Goal: Learn about a topic: Learn about a topic

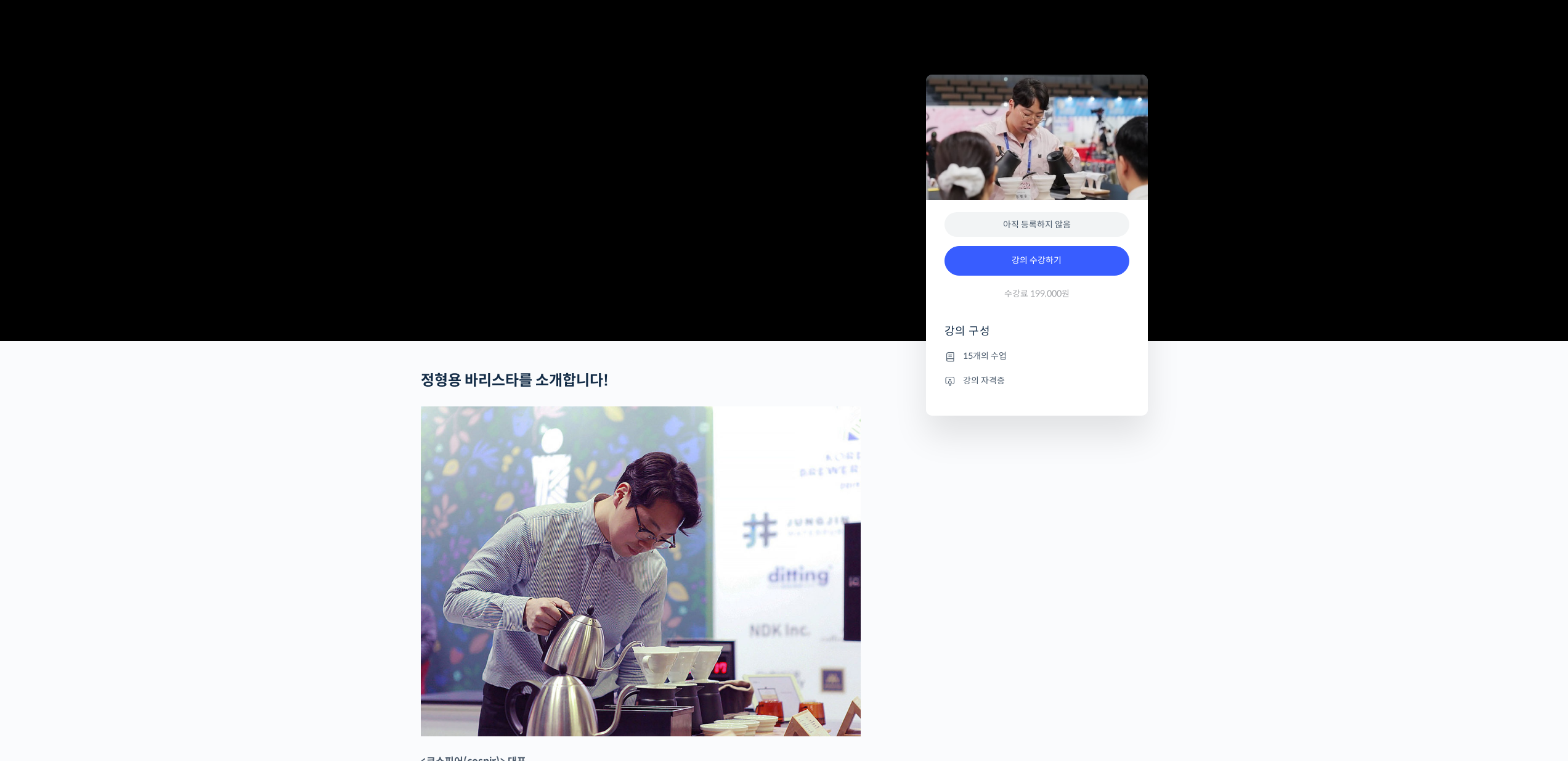
scroll to position [549, 0]
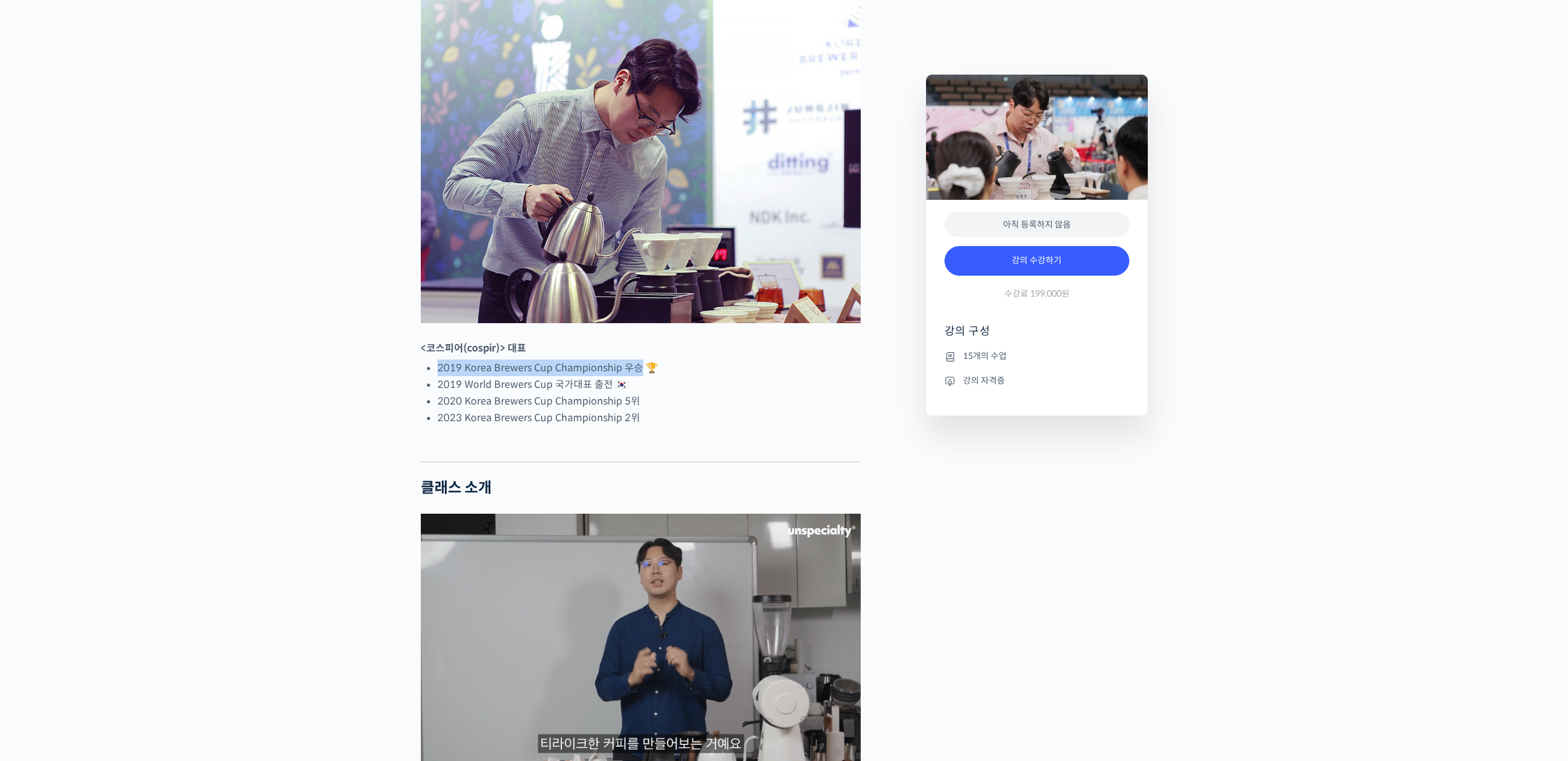
drag, startPoint x: 436, startPoint y: 414, endPoint x: 638, endPoint y: 414, distance: 202.0
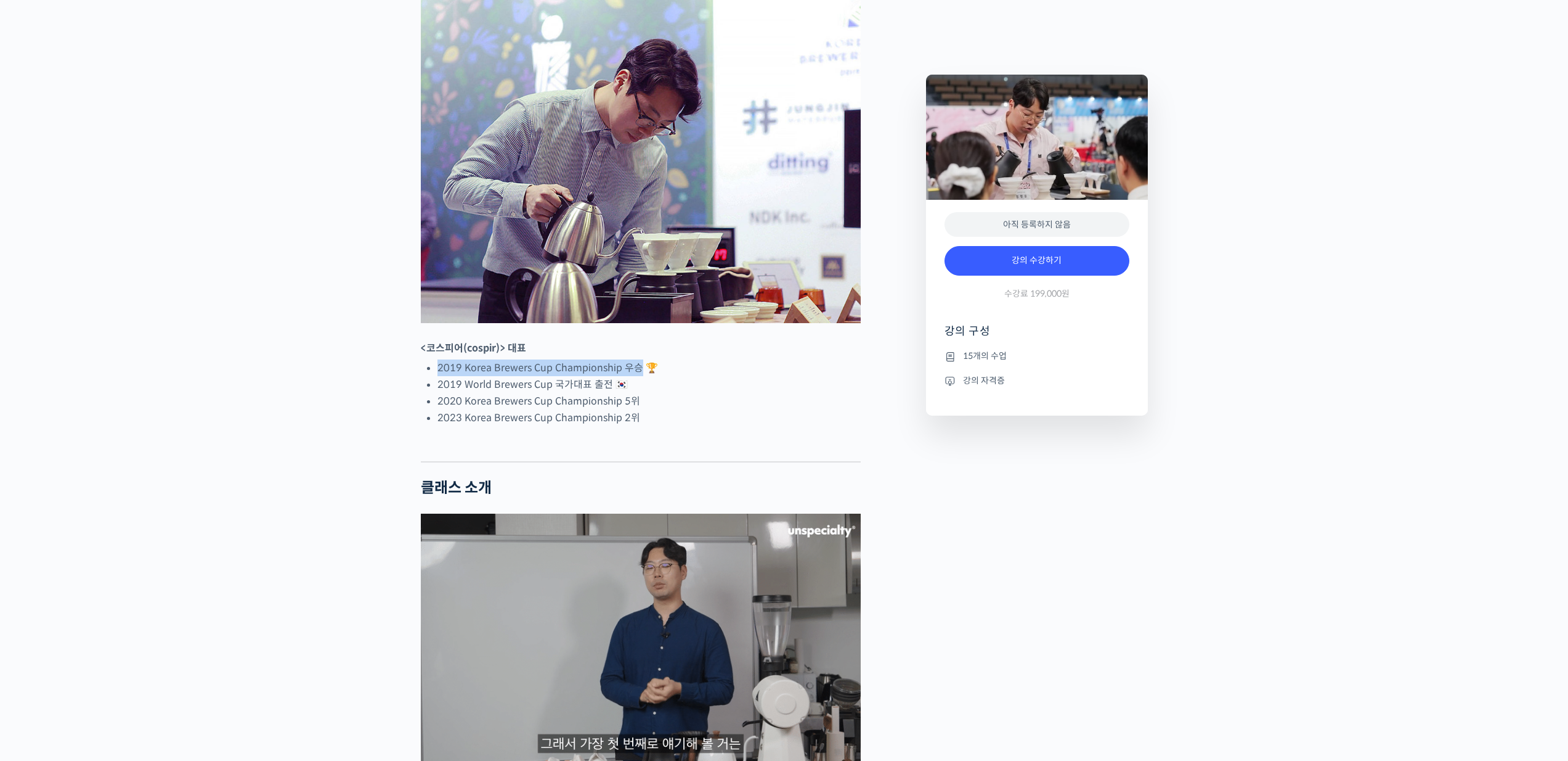
copy li "2019 Korea Brewers Cup Championship 우승"
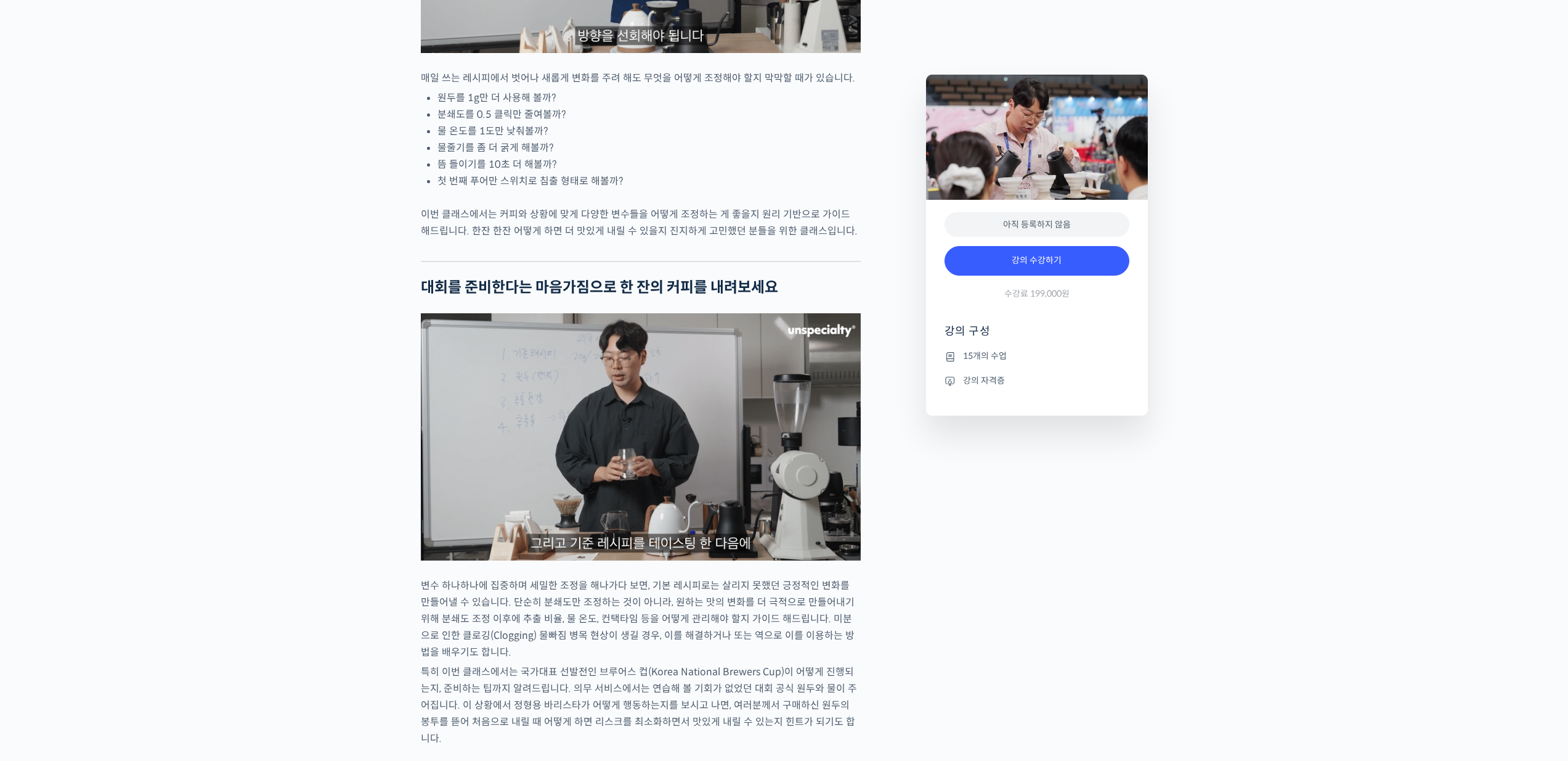
scroll to position [2070, 0]
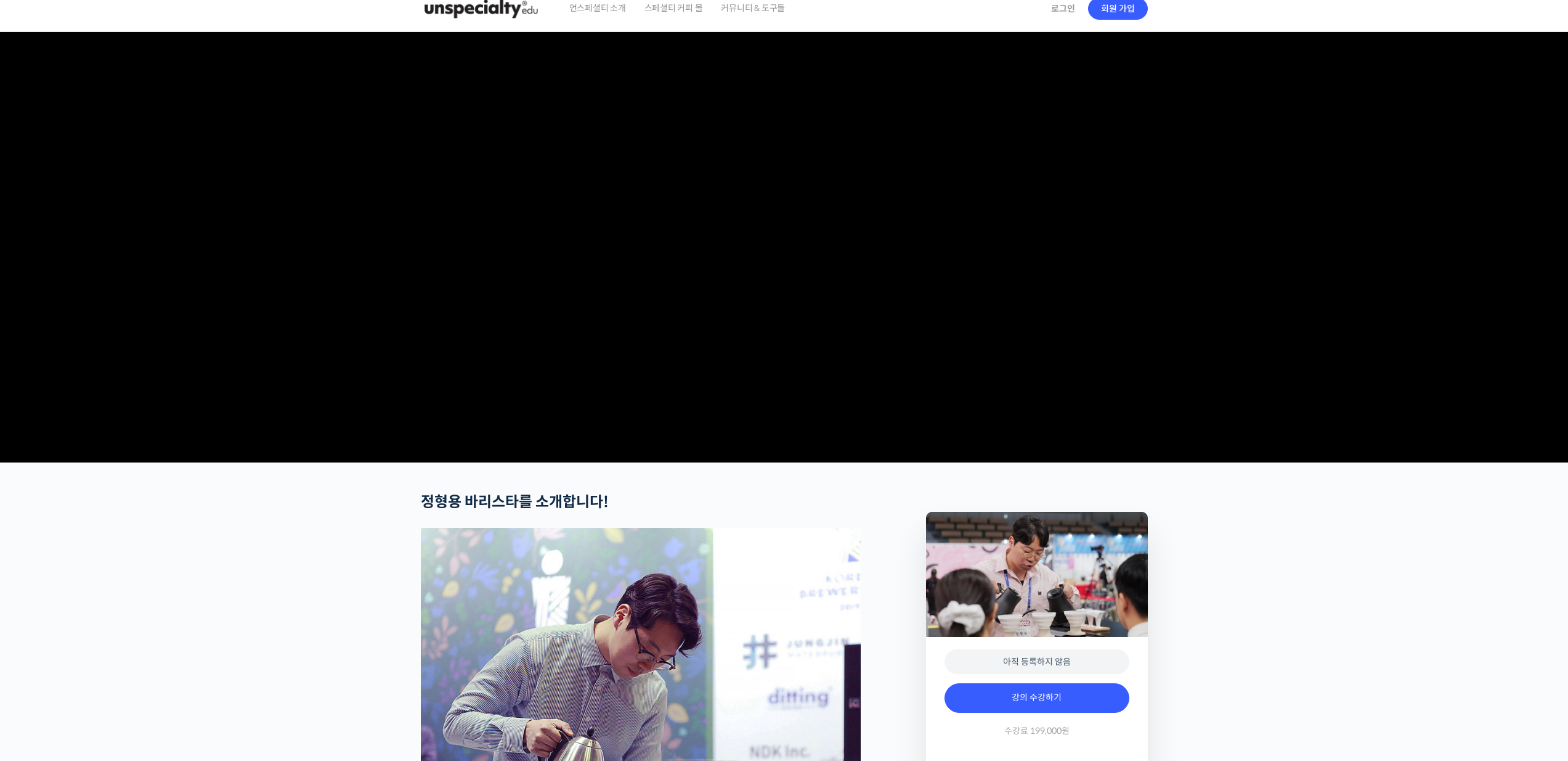
scroll to position [592, 0]
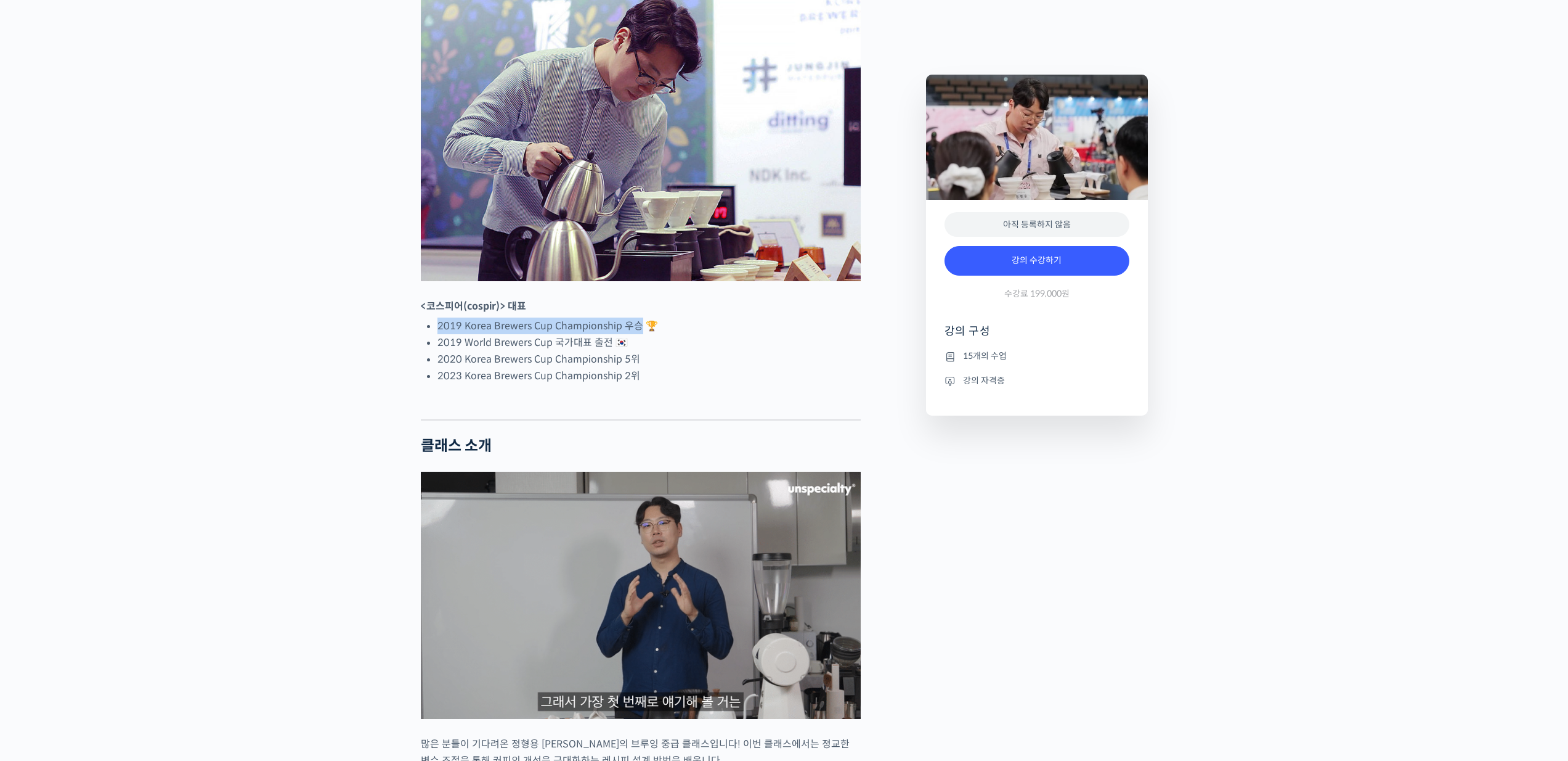
drag, startPoint x: 437, startPoint y: 371, endPoint x: 635, endPoint y: 366, distance: 198.1
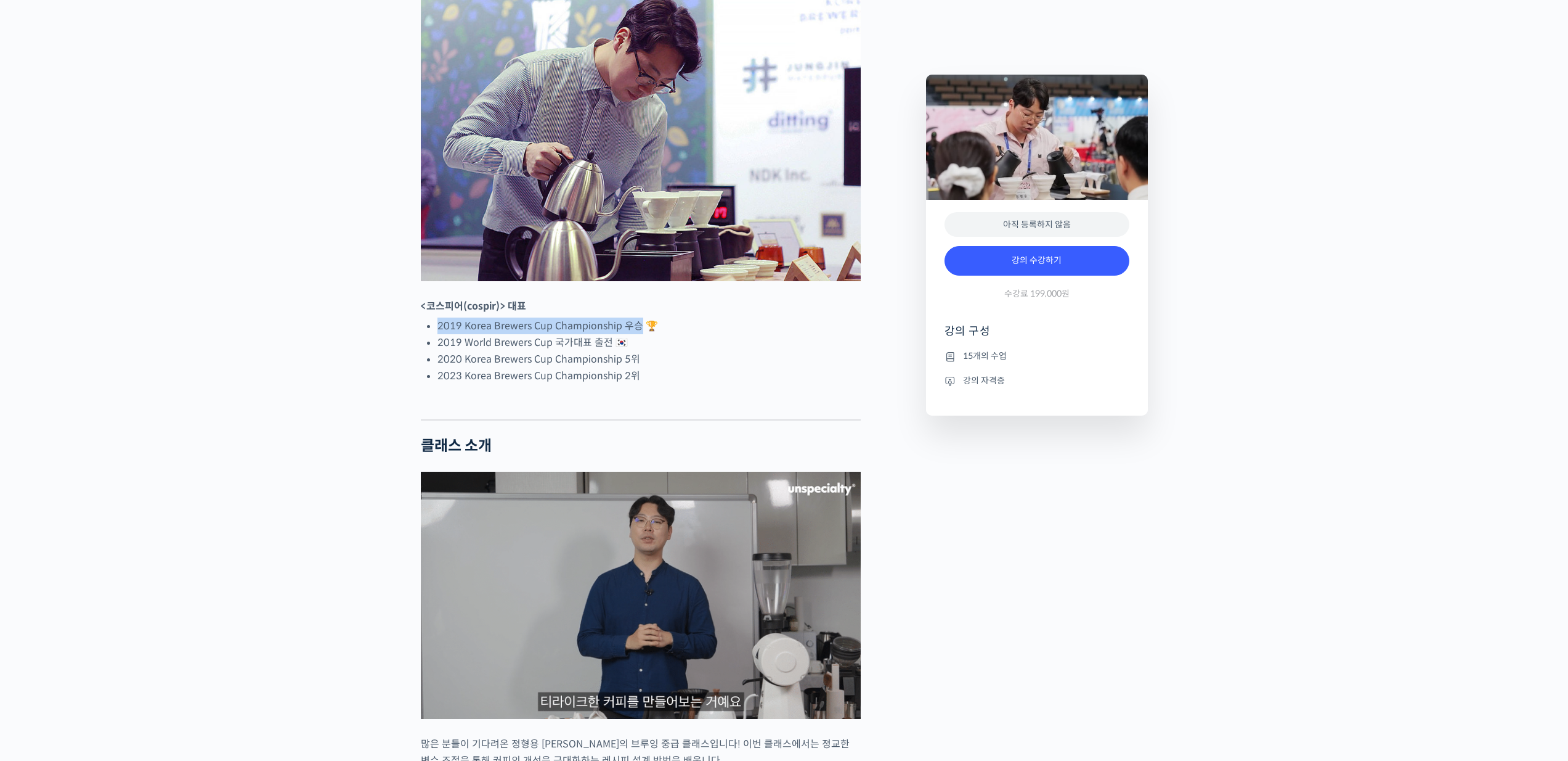
click at [635, 334] on li "2019 Korea Brewers Cup Championship 우승 🏆" at bounding box center [649, 326] width 423 height 16
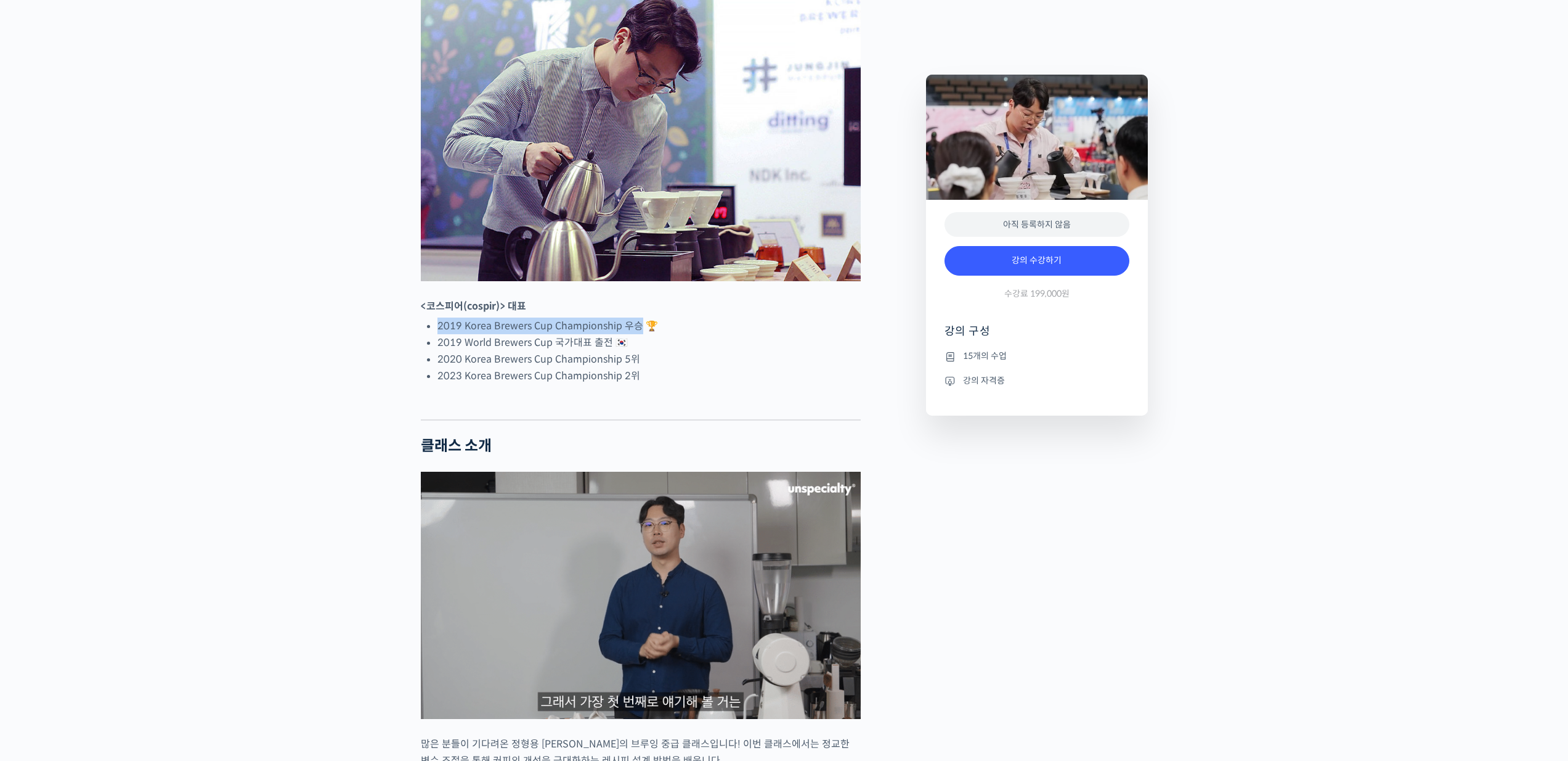
click at [635, 334] on li "2019 Korea Brewers Cup Championship 우승 🏆" at bounding box center [649, 326] width 423 height 16
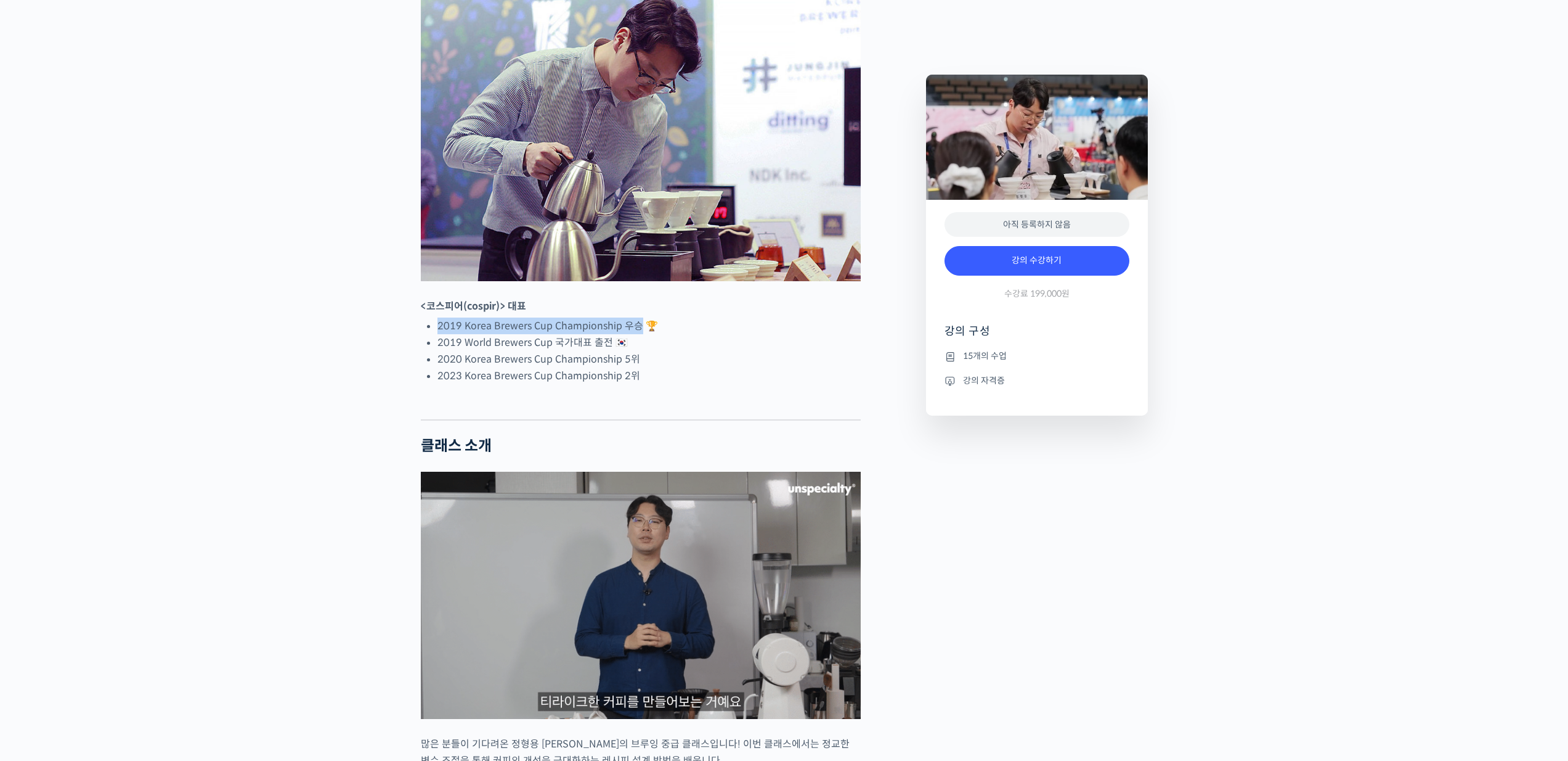
drag, startPoint x: 439, startPoint y: 369, endPoint x: 637, endPoint y: 369, distance: 198.0
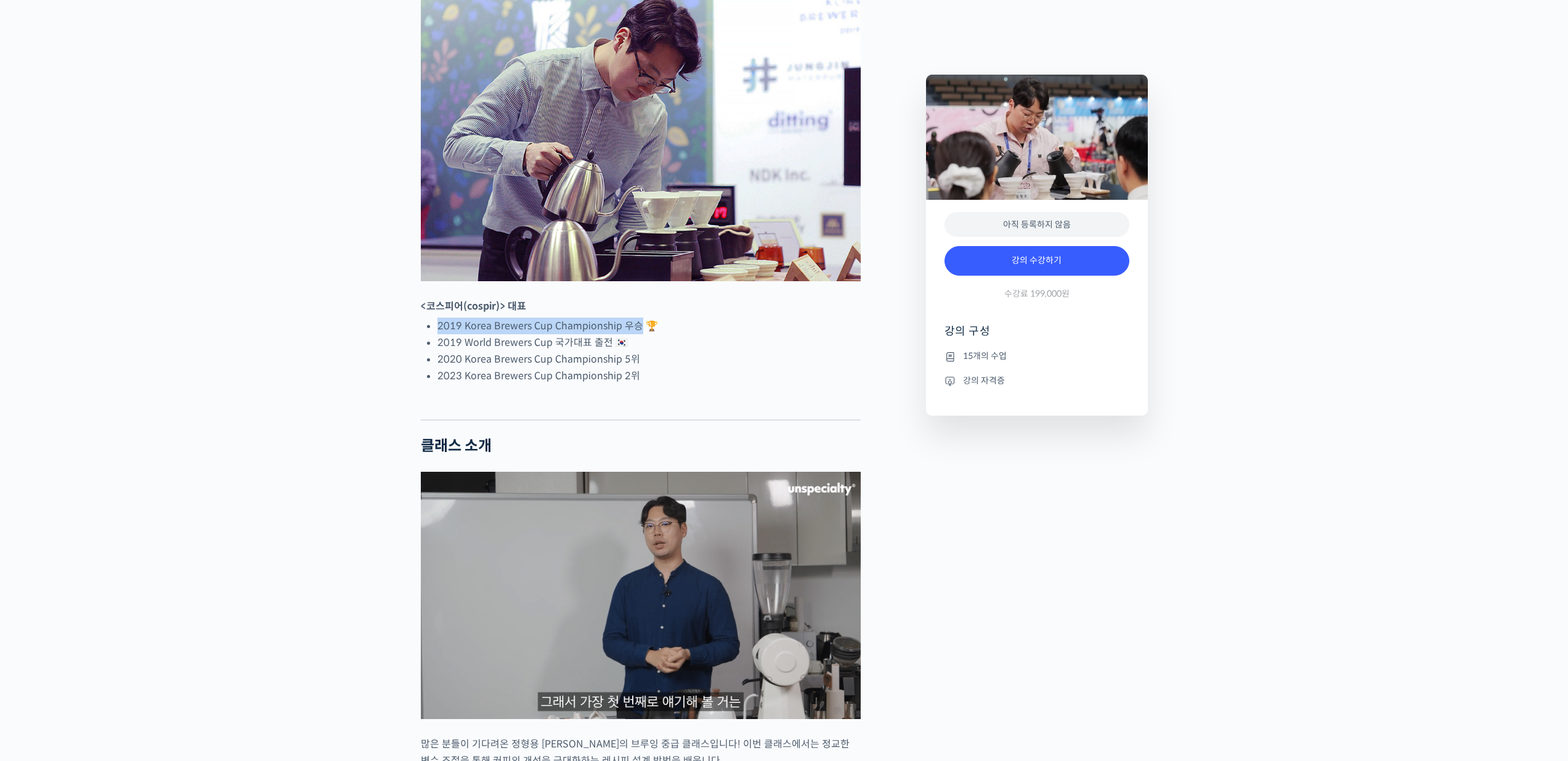
click at [637, 334] on li "2019 Korea Brewers Cup Championship 우승 🏆" at bounding box center [649, 326] width 423 height 16
copy li "2019 Korea Brewers Cup Championship 우승"
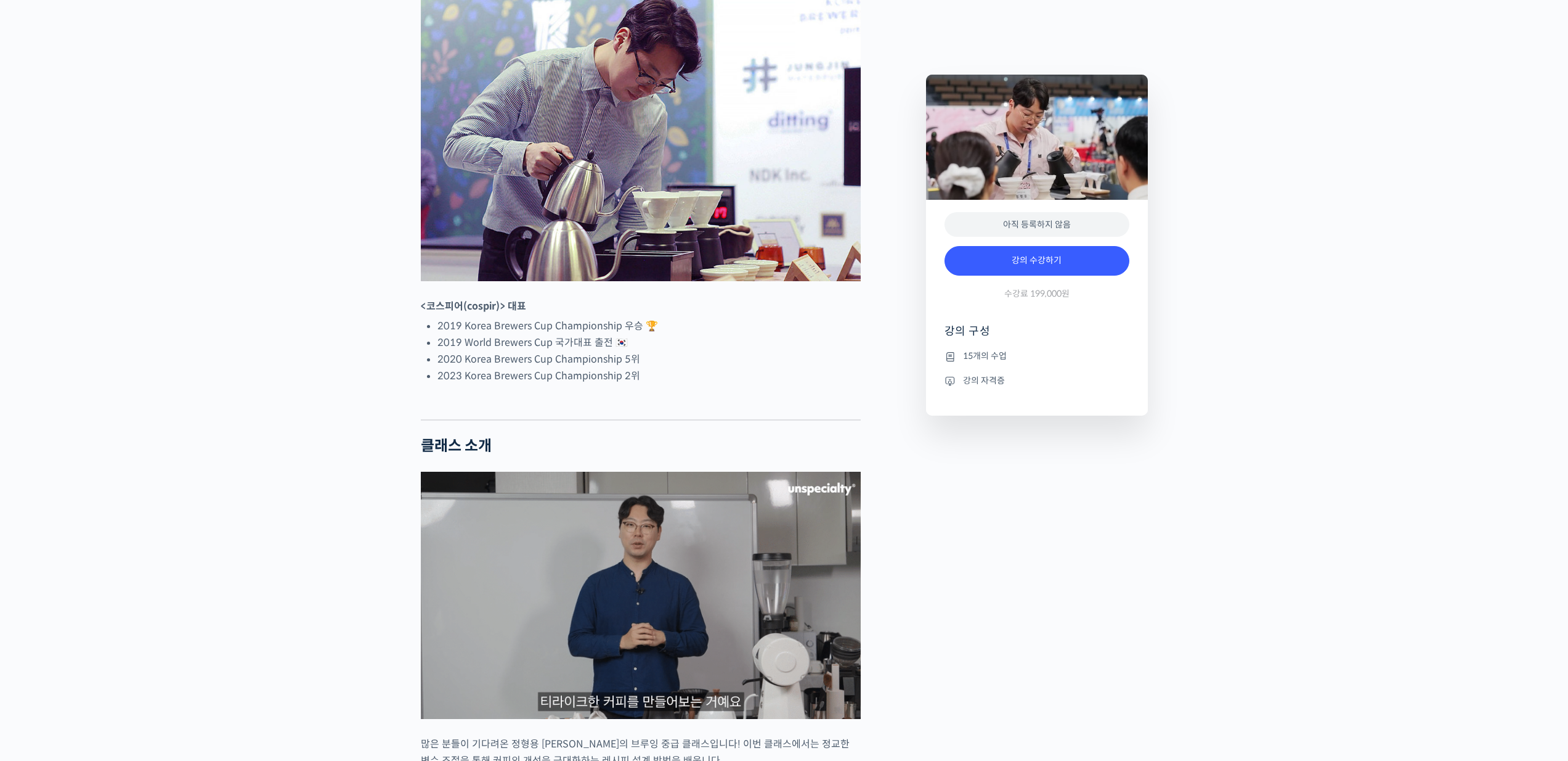
click at [518, 351] on li "2019 World Brewers Cup 국가대표 출전 🇰🇷" at bounding box center [649, 343] width 423 height 16
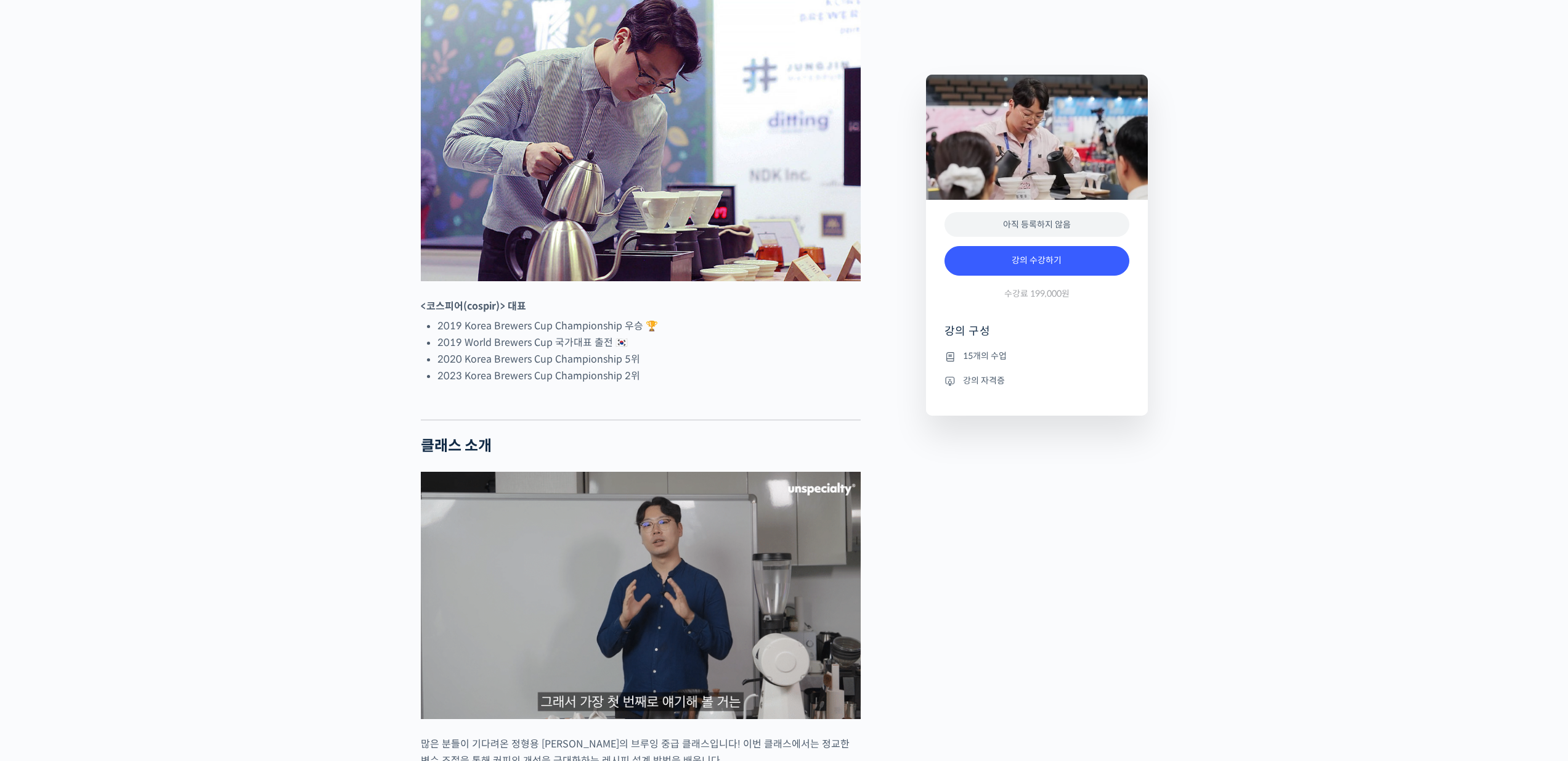
click at [492, 334] on li "2019 Korea Brewers Cup Championship 우승 🏆" at bounding box center [649, 326] width 423 height 16
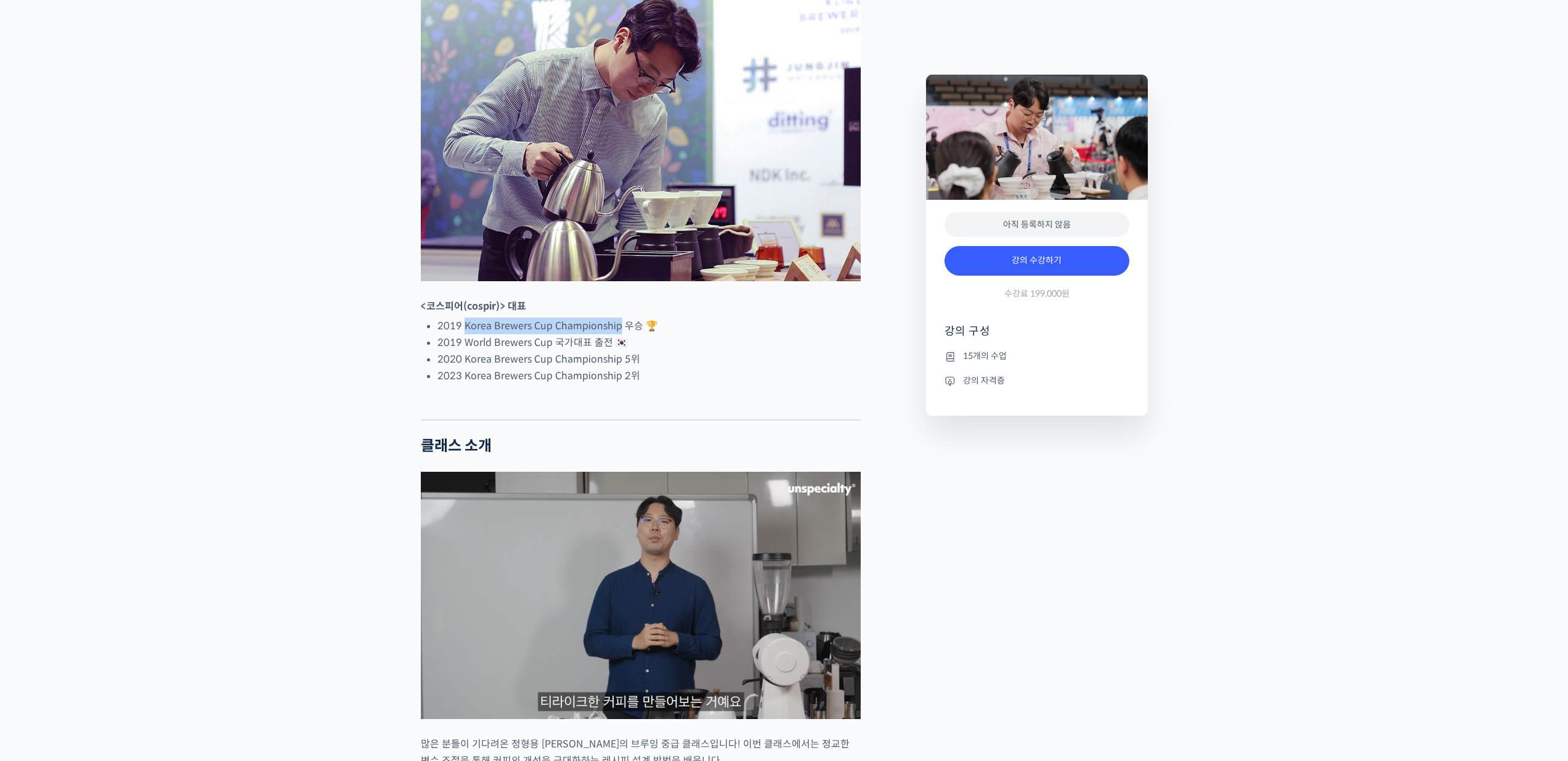
drag, startPoint x: 463, startPoint y: 371, endPoint x: 617, endPoint y: 369, distance: 154.0
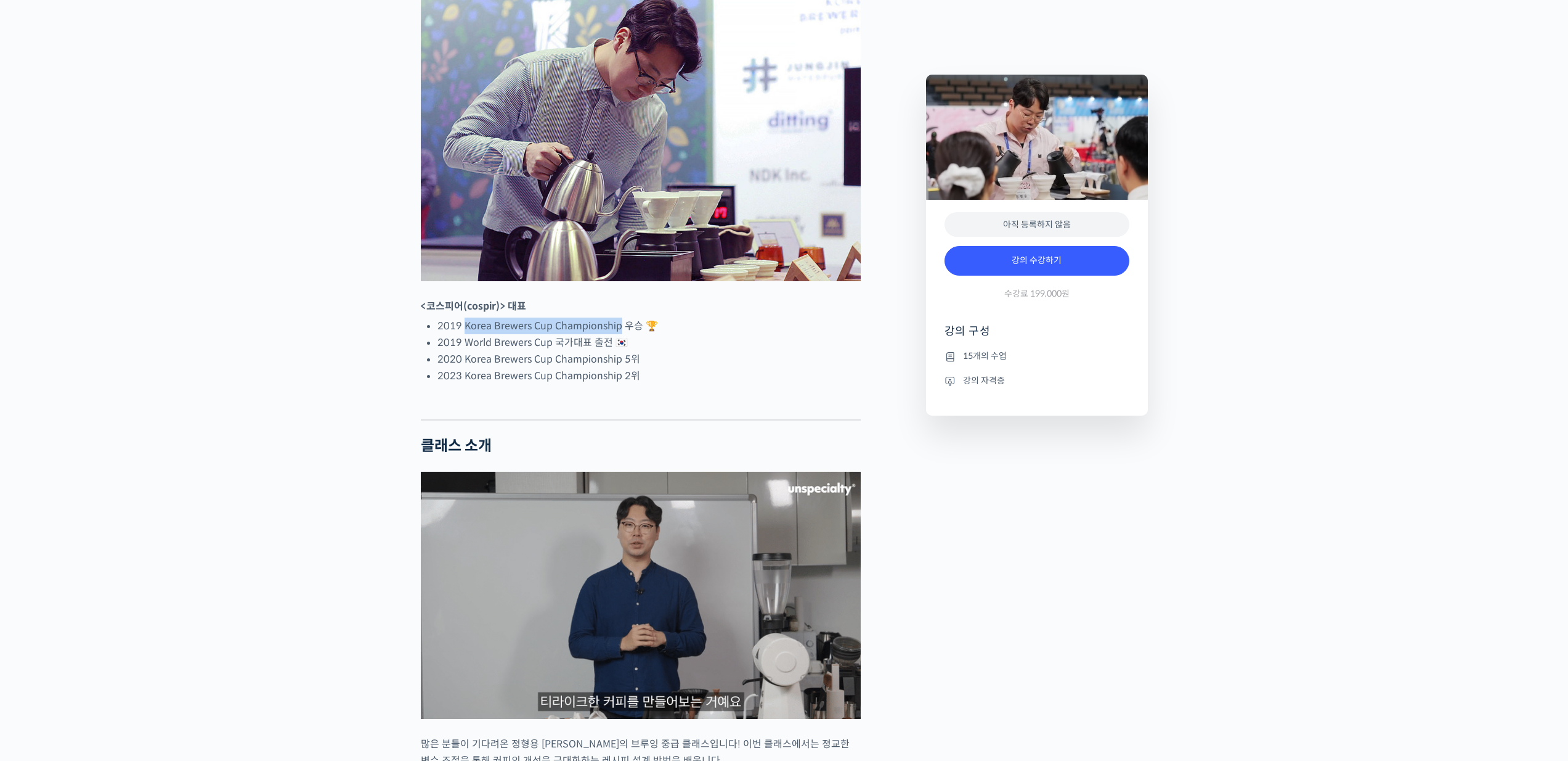
click at [617, 334] on li "2019 Korea Brewers Cup Championship 우승 🏆" at bounding box center [649, 326] width 423 height 16
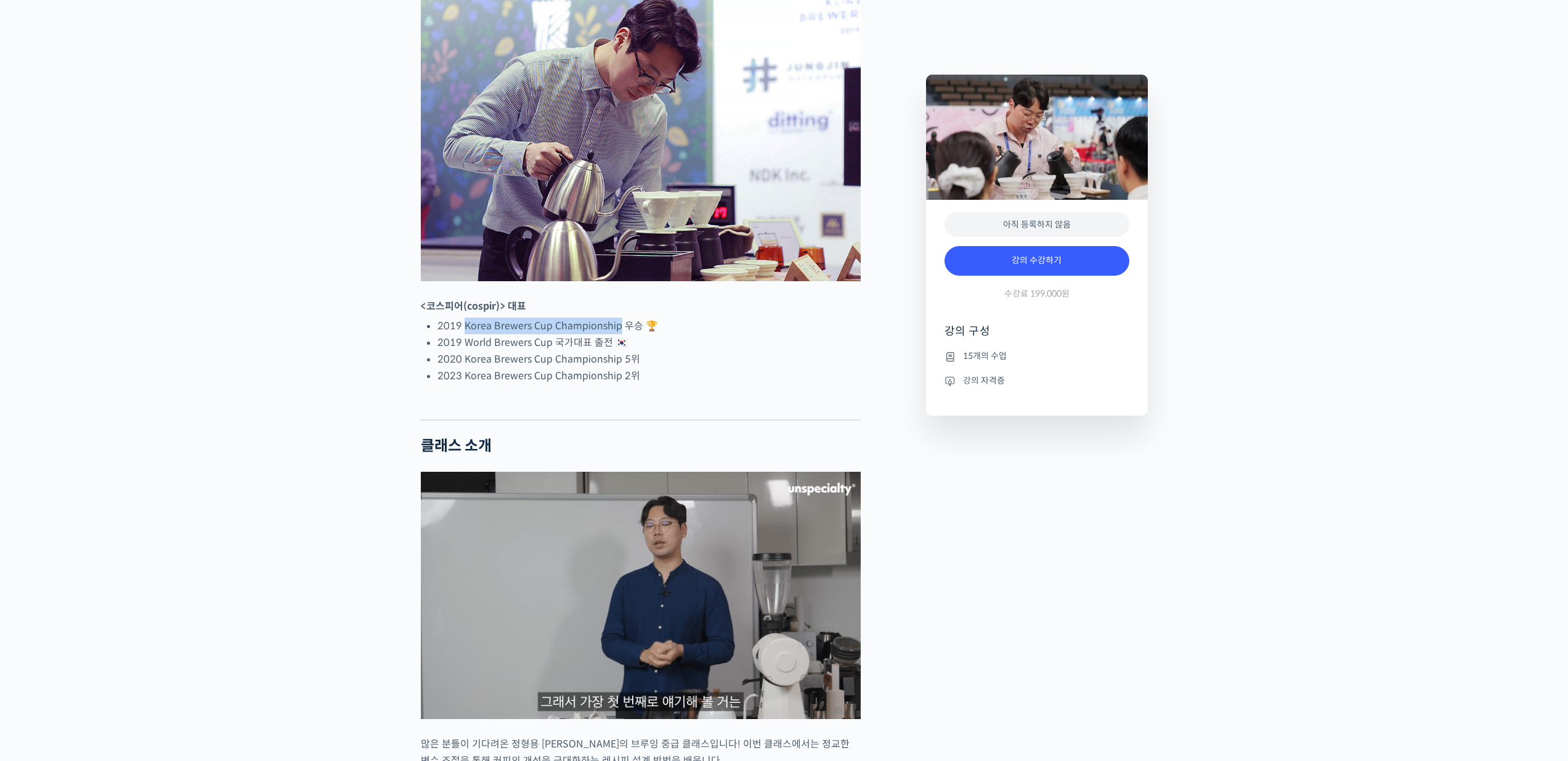
copy li "Korea Brewers Cup Championship"
